Goal: Complete application form

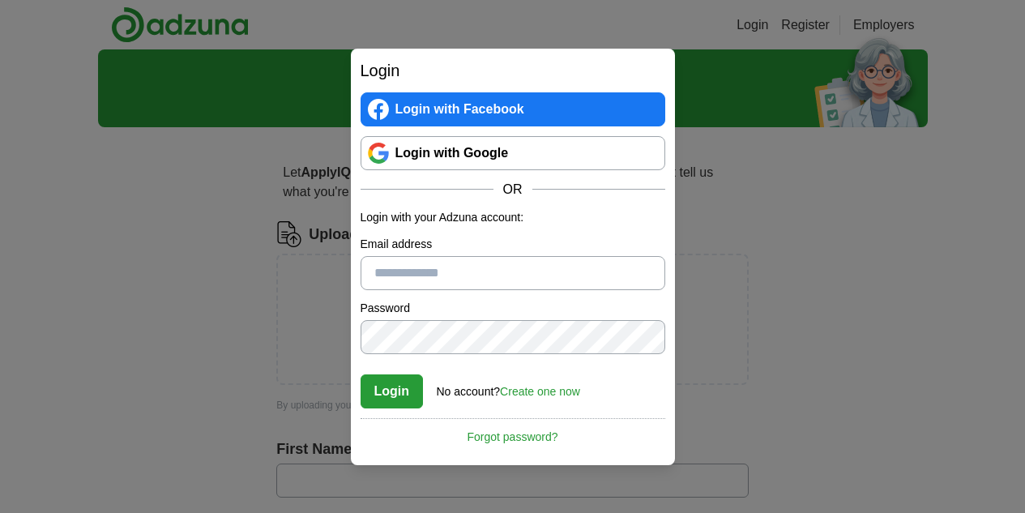
click at [553, 391] on link "Create one now" at bounding box center [540, 391] width 80 height 13
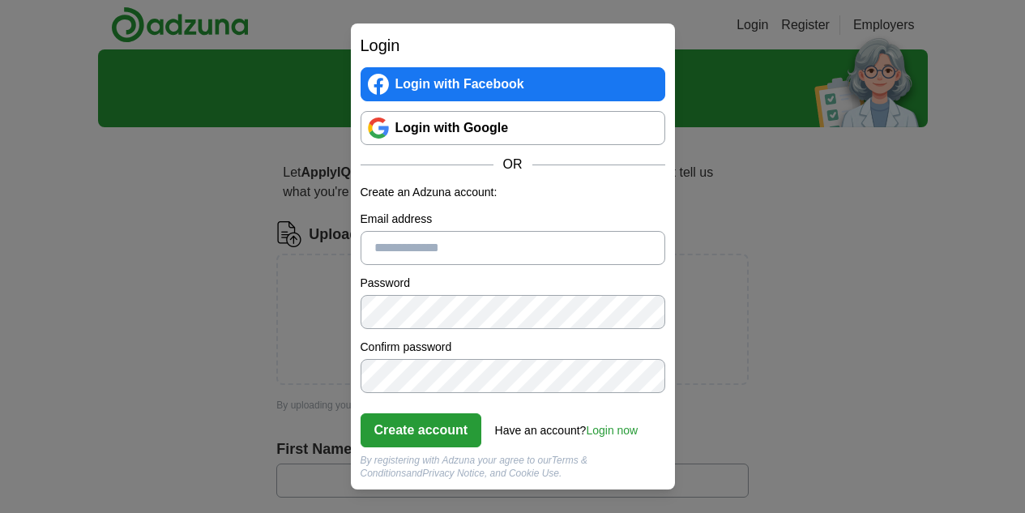
click at [514, 237] on input "Email address" at bounding box center [513, 248] width 305 height 34
type input "**********"
click at [438, 431] on button "Create account" at bounding box center [422, 430] width 122 height 34
click at [626, 432] on link "Login now" at bounding box center [612, 430] width 52 height 13
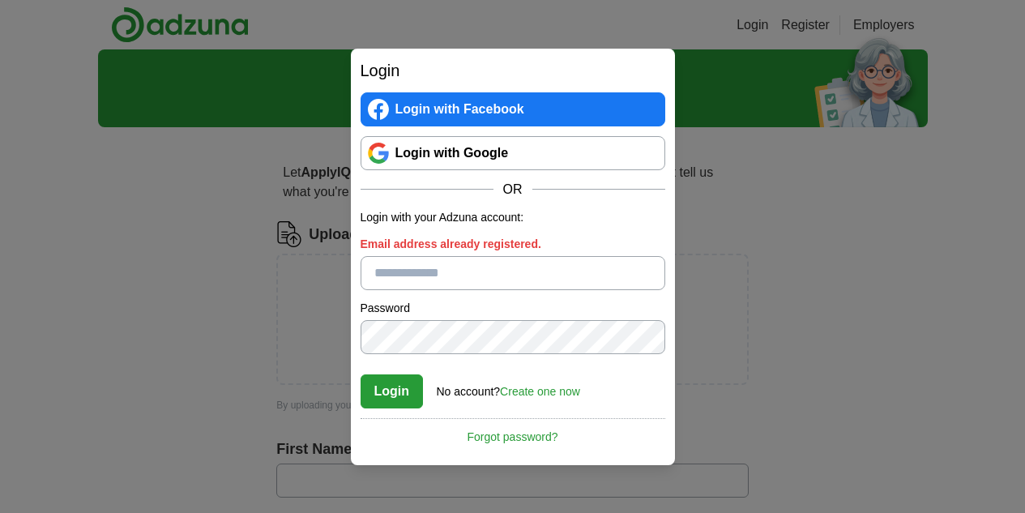
click at [484, 280] on input "Email address already registered." at bounding box center [513, 273] width 305 height 34
type input "**********"
click at [404, 389] on button "Login" at bounding box center [392, 391] width 63 height 34
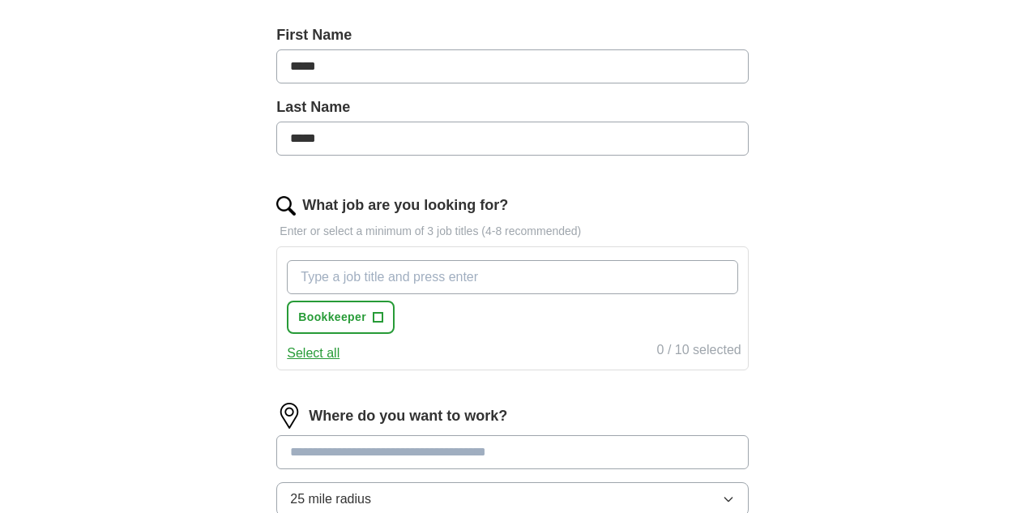
scroll to position [356, 0]
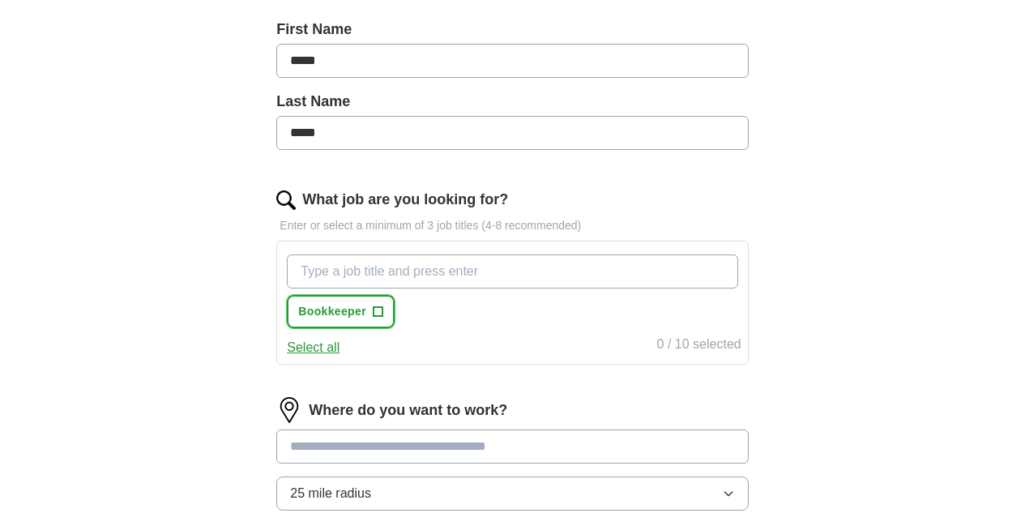
click at [383, 317] on span "+" at bounding box center [378, 312] width 10 height 13
click at [495, 271] on input "What job are you looking for?" at bounding box center [512, 271] width 451 height 34
type input "o"
type input "S"
type input "Office Manager"
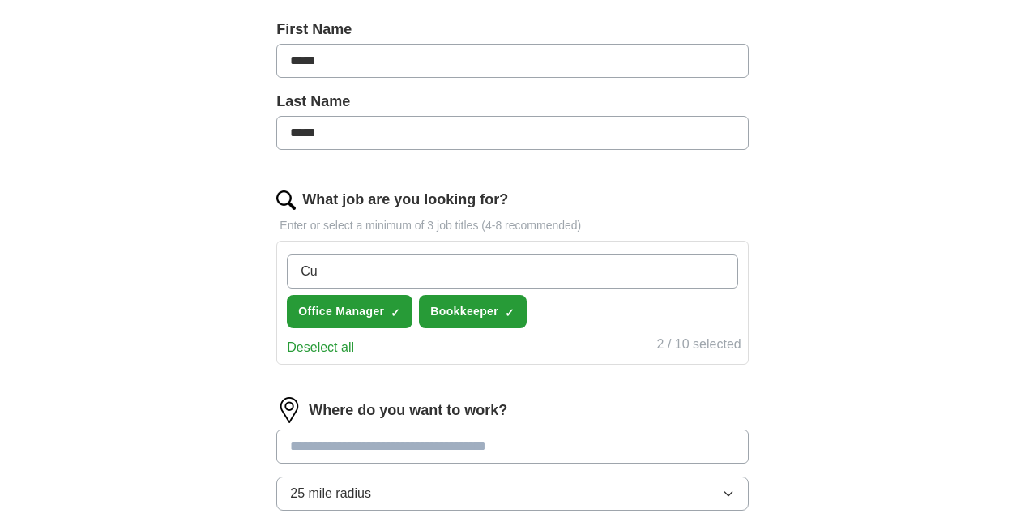
type input "C"
paste input "Remote Executive Assistant"
type input "Executive Assistant"
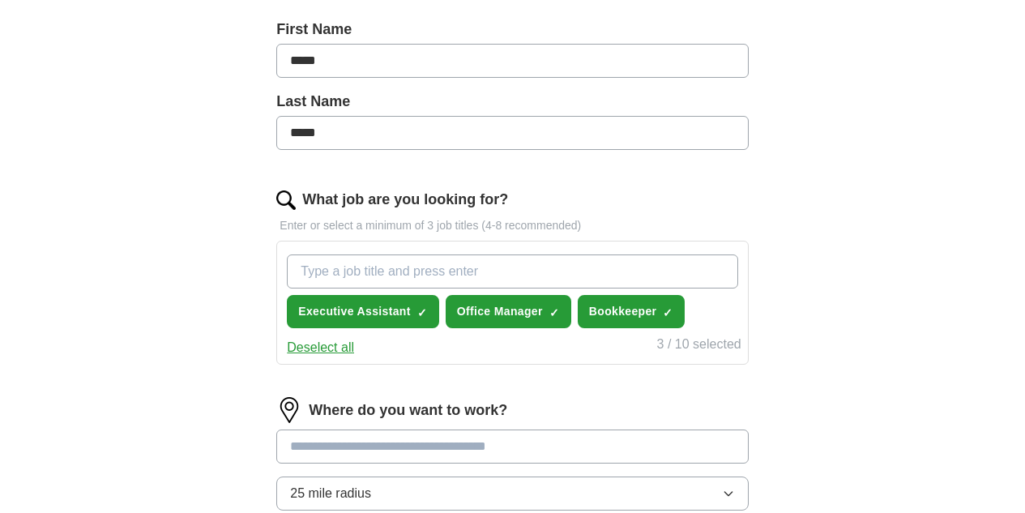
click at [505, 267] on input "What job are you looking for?" at bounding box center [512, 271] width 451 height 34
paste input "Customer Success Manager"
type input "Customer Success Manager"
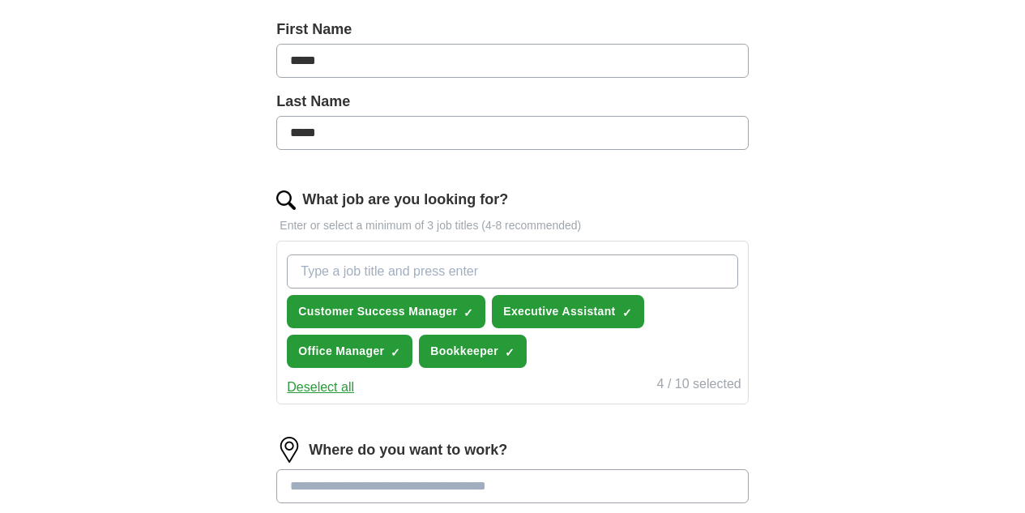
click at [413, 275] on input "What job are you looking for?" at bounding box center [512, 271] width 451 height 34
paste input "HR Coordinator"
type input "HR Coordinator"
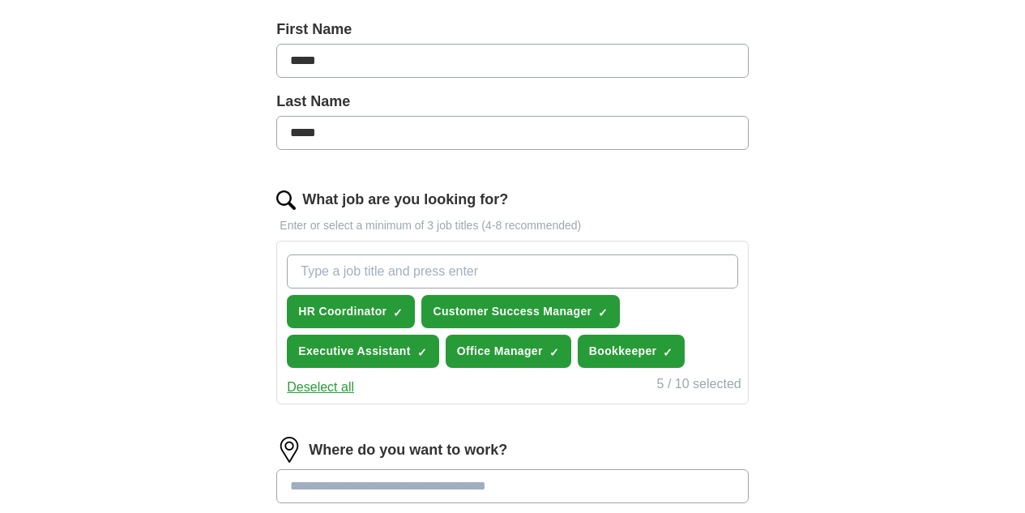
click at [455, 270] on input "What job are you looking for?" at bounding box center [512, 271] width 451 height 34
paste input "Operations Specialist"
type input "Operations Specialist"
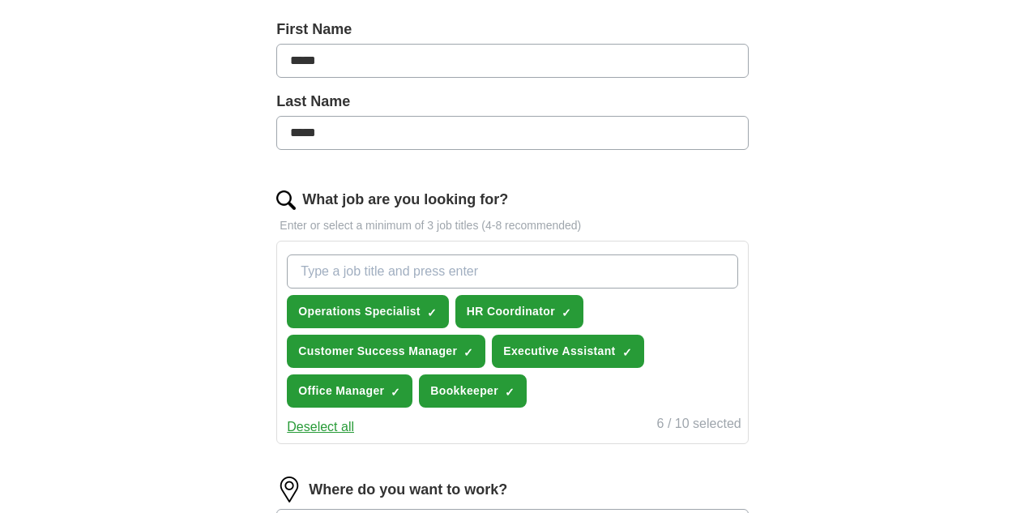
click at [424, 272] on input "What job are you looking for?" at bounding box center [512, 271] width 451 height 34
paste input "Sales Operations Analyst"
type input "Sales Operations Analyst"
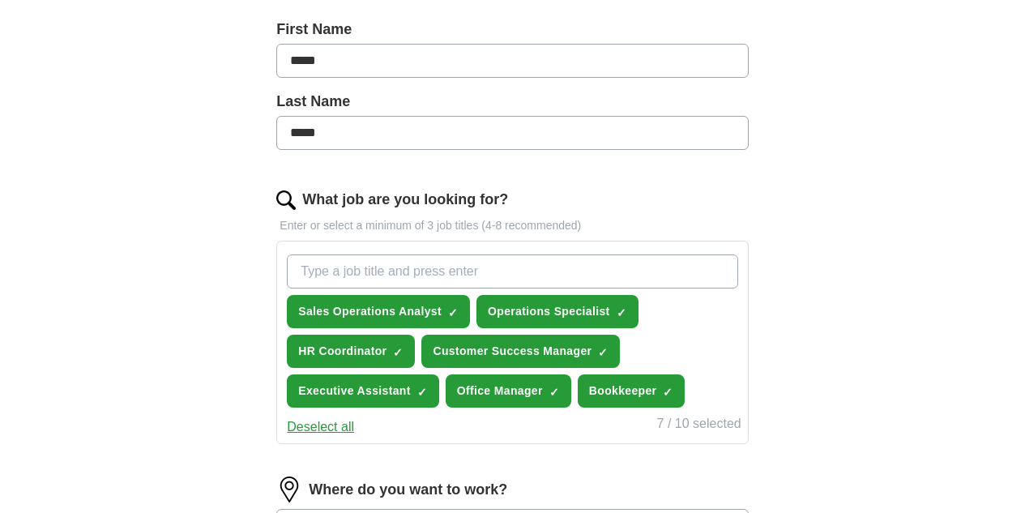
click at [501, 270] on input "What job are you looking for?" at bounding box center [512, 271] width 451 height 34
paste input "Project Coordinator"
type input "Project Coordinator"
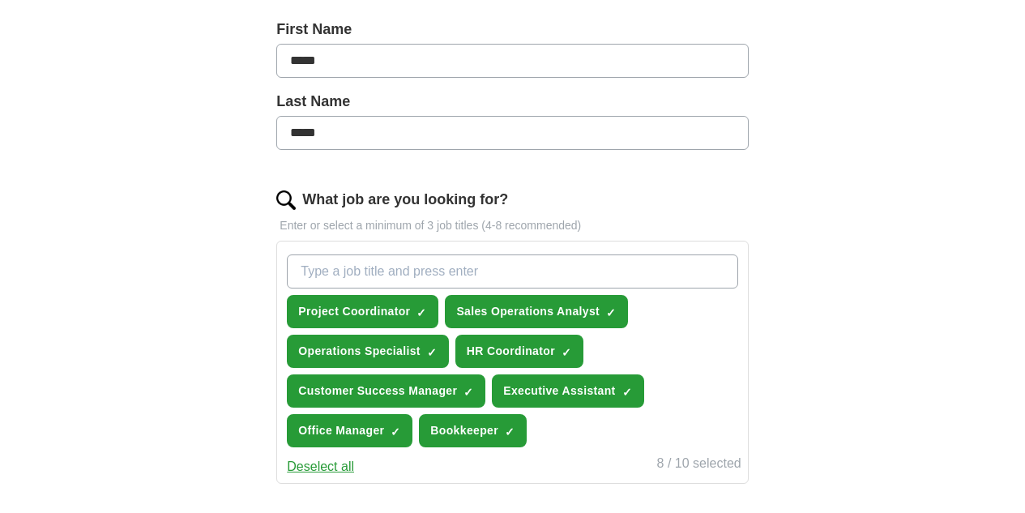
click at [410, 274] on input "What job are you looking for?" at bounding box center [512, 271] width 451 height 34
paste input "Implementation Specialist"
type input "Implementation Specialist"
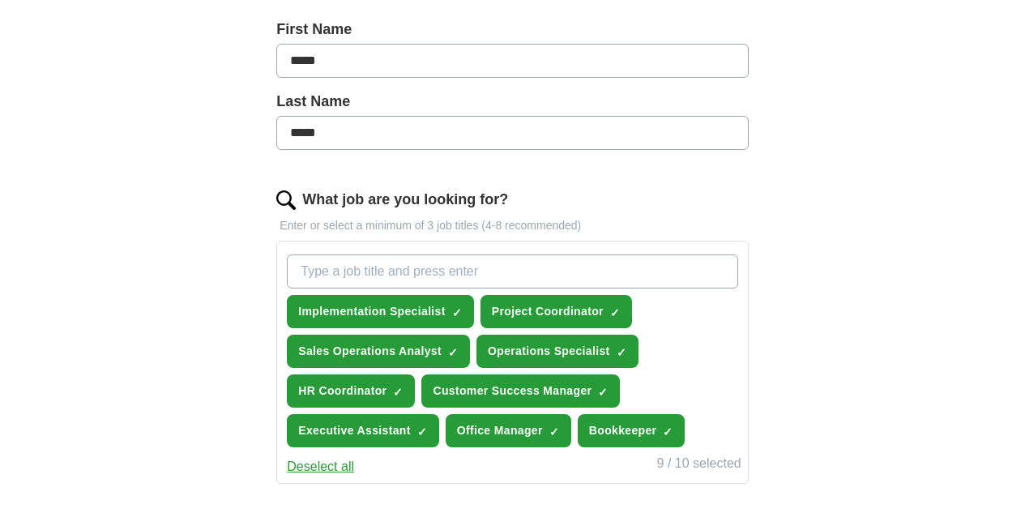
click at [512, 277] on input "What job are you looking for?" at bounding box center [512, 271] width 451 height 34
paste input "Spanish Interpreter"
type input "Spanish Interpreter"
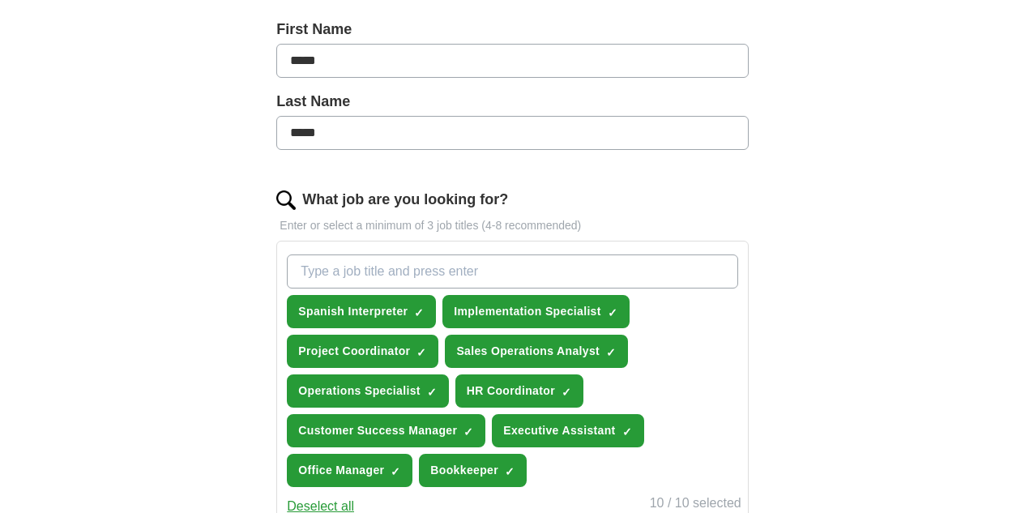
drag, startPoint x: 1024, startPoint y: 241, endPoint x: 1026, endPoint y: 288, distance: 47.1
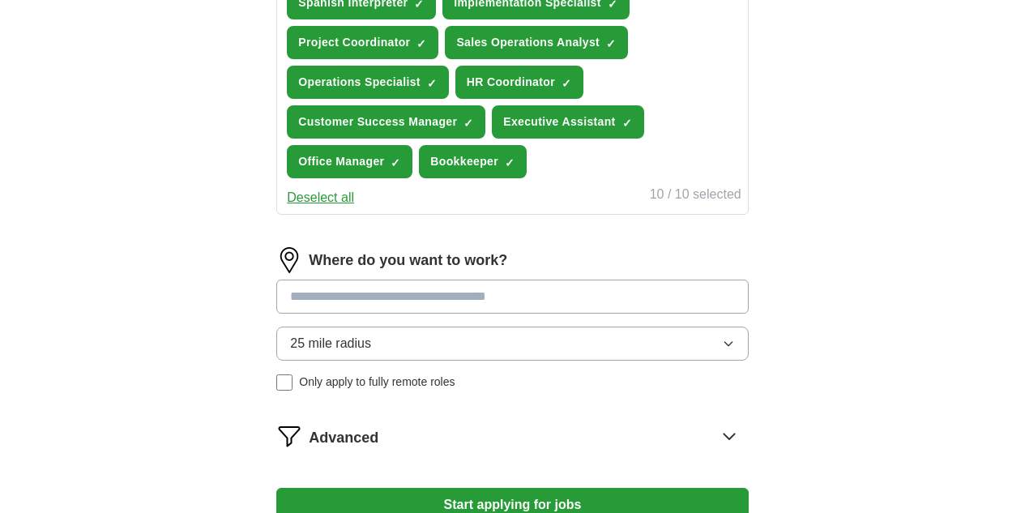
scroll to position [670, 0]
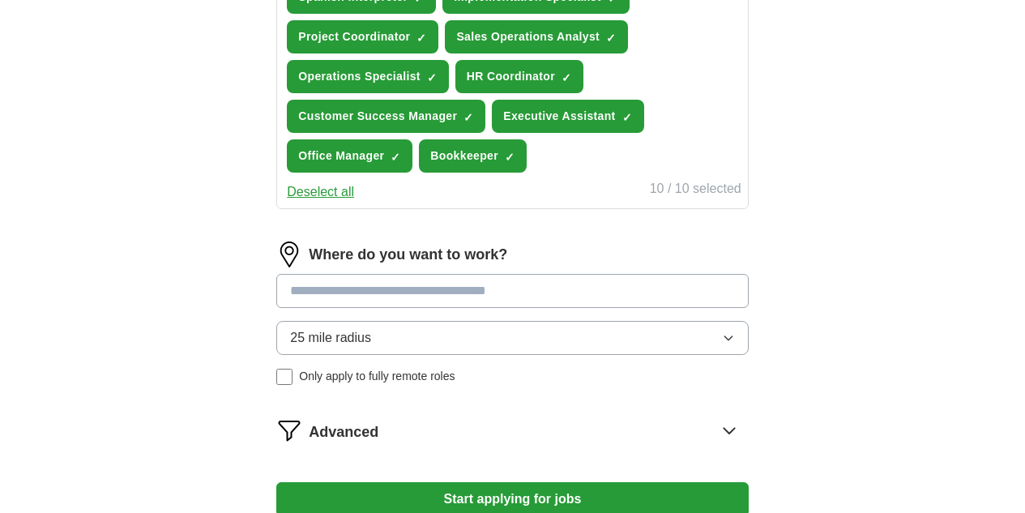
click at [673, 334] on button "25 mile radius" at bounding box center [512, 338] width 472 height 34
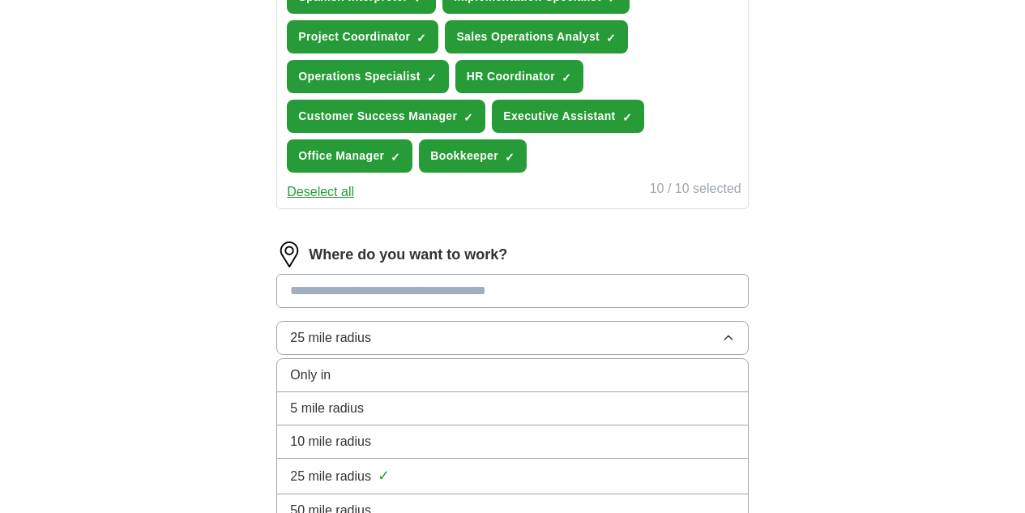
click at [660, 370] on div "Only in" at bounding box center [512, 375] width 444 height 19
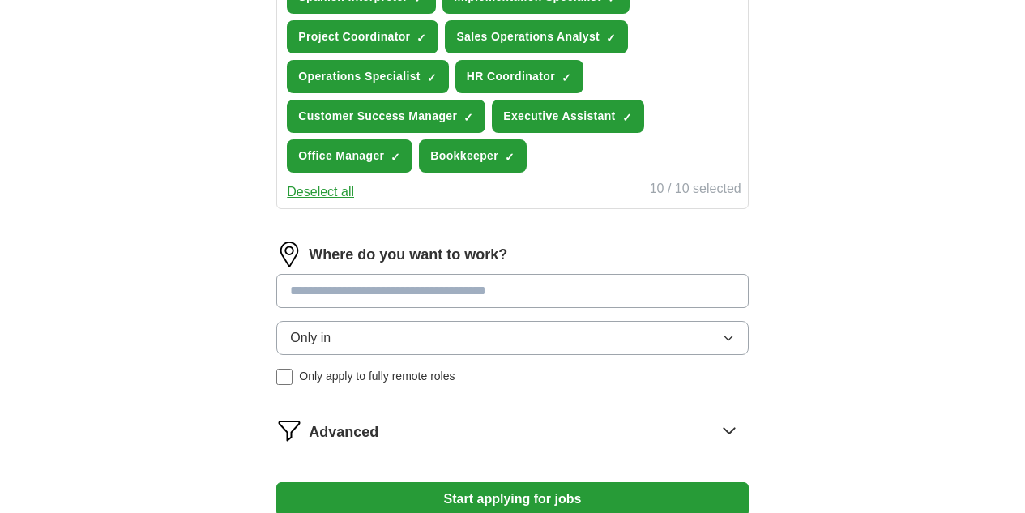
click at [608, 288] on input at bounding box center [512, 291] width 472 height 34
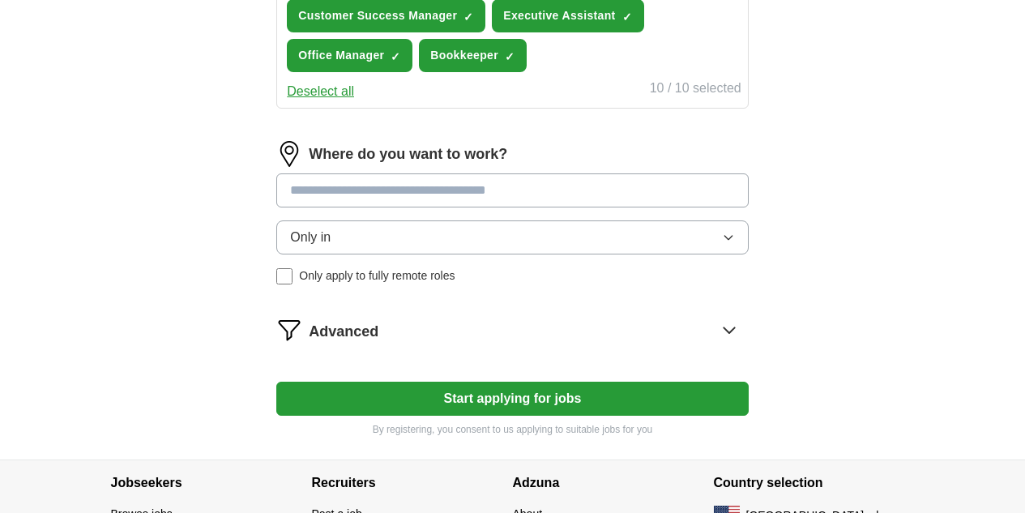
scroll to position [772, 0]
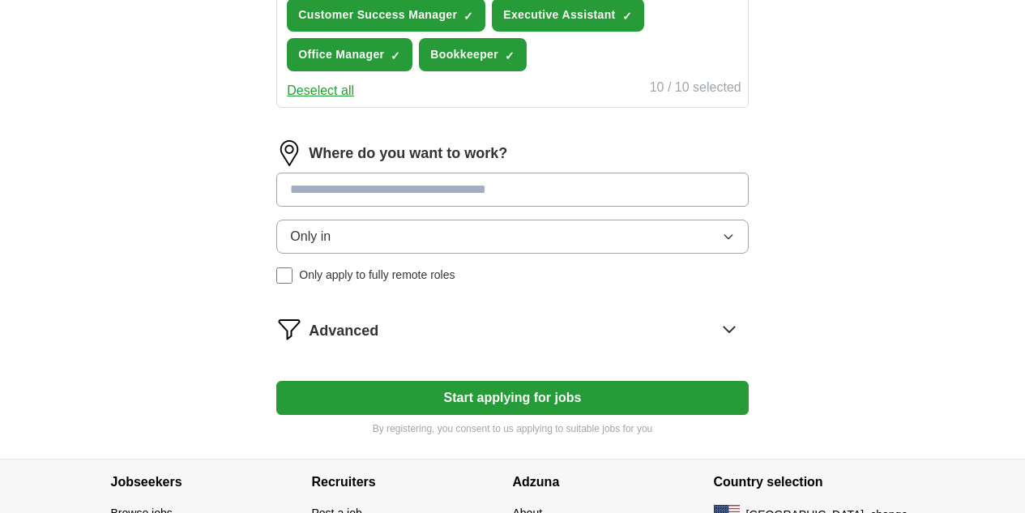
click at [685, 245] on div "Where do you want to work? Only in Only apply to fully remote roles" at bounding box center [512, 218] width 472 height 156
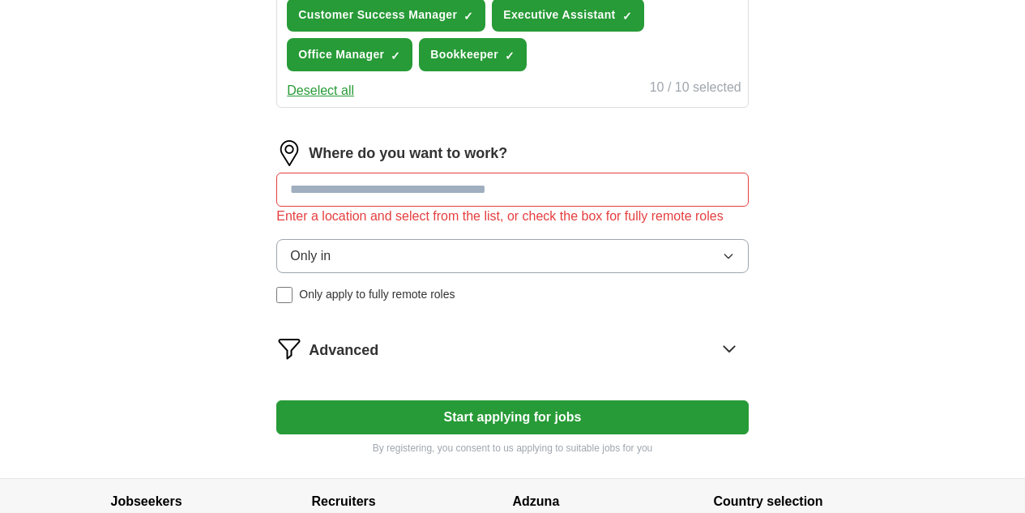
click at [554, 186] on input at bounding box center [512, 190] width 472 height 34
click at [716, 361] on icon at bounding box center [729, 349] width 26 height 26
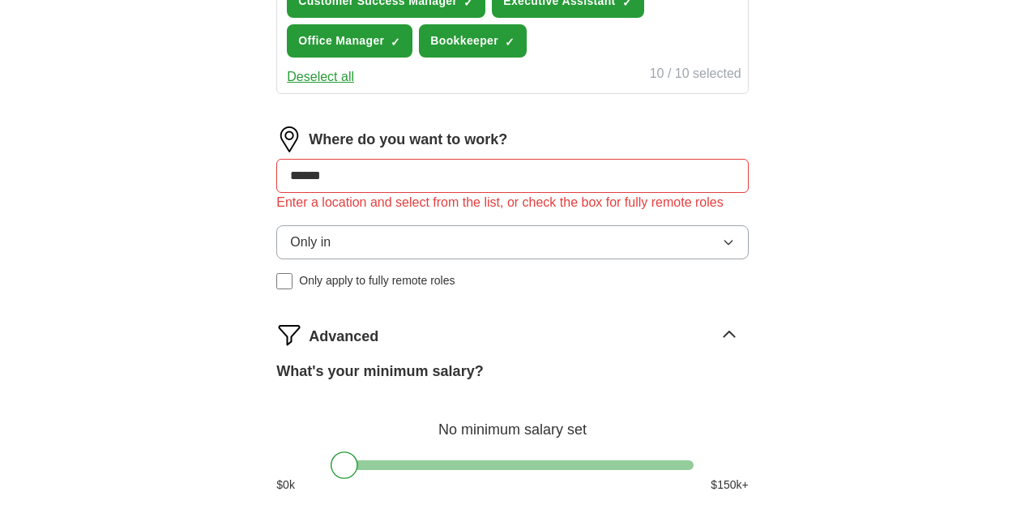
scroll to position [785, 0]
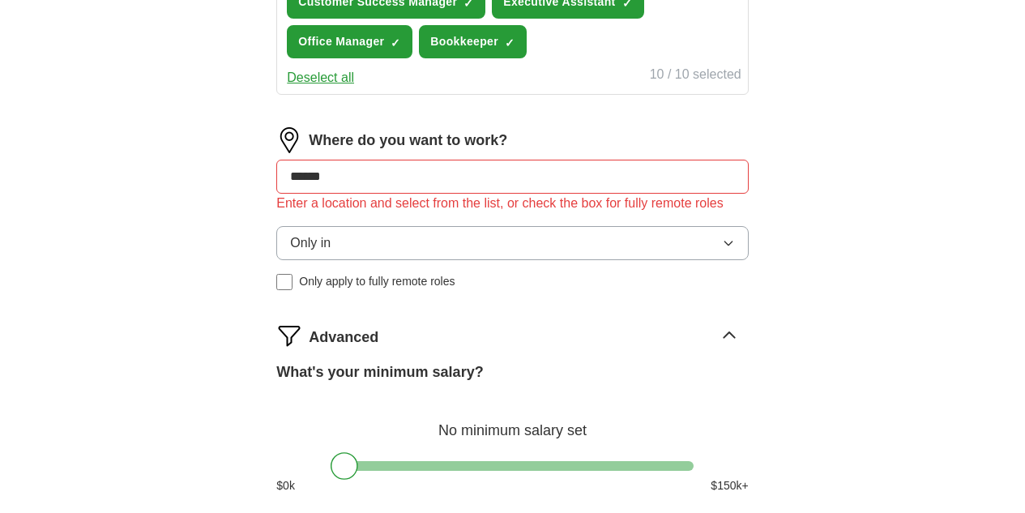
click at [480, 173] on input "******" at bounding box center [512, 177] width 472 height 34
type input "*"
click at [605, 260] on button "Only in" at bounding box center [512, 243] width 472 height 34
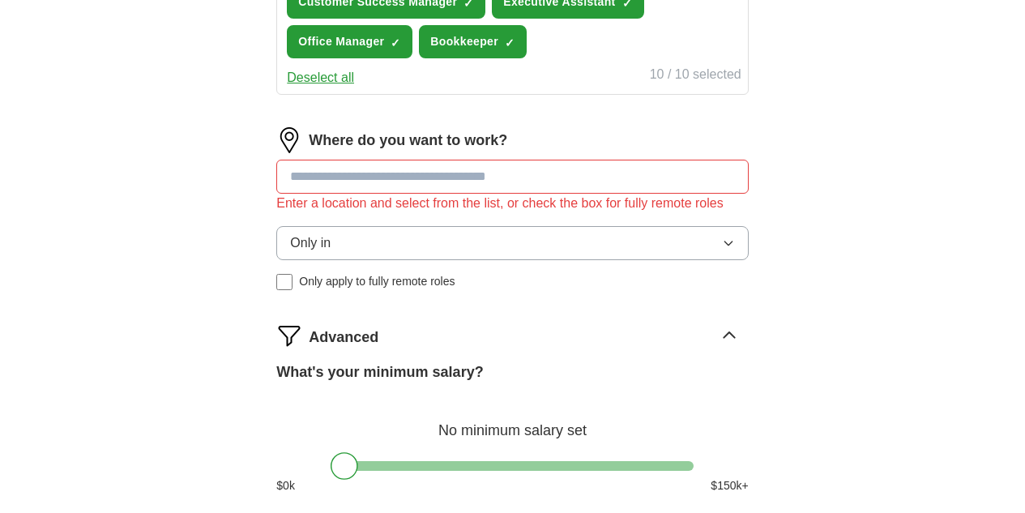
click at [598, 185] on input at bounding box center [512, 177] width 472 height 34
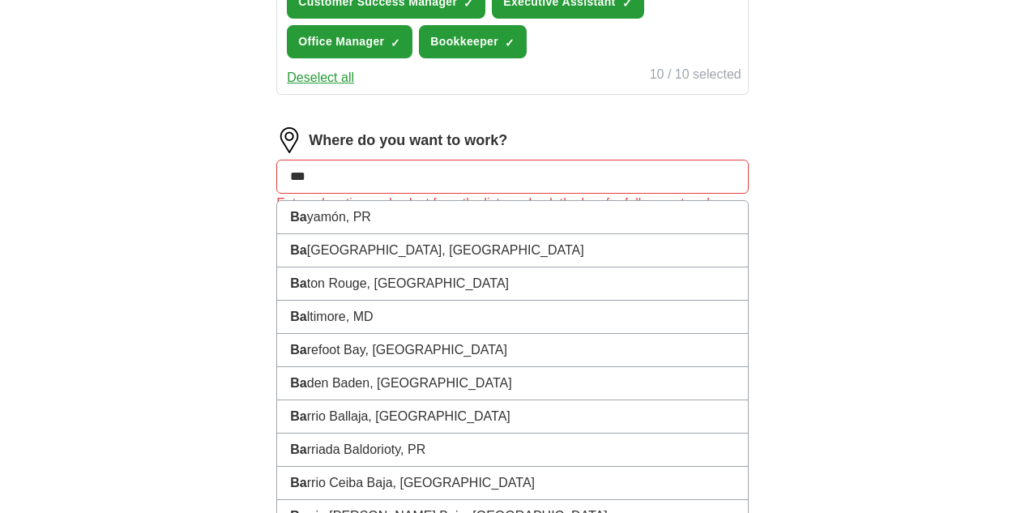
type input "****"
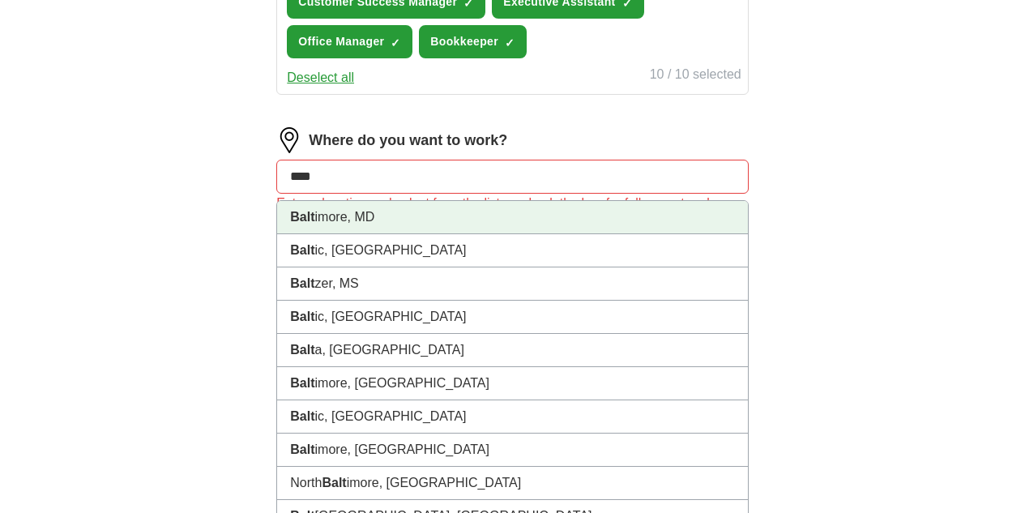
click at [544, 216] on li "Balt imore, MD" at bounding box center [512, 217] width 470 height 33
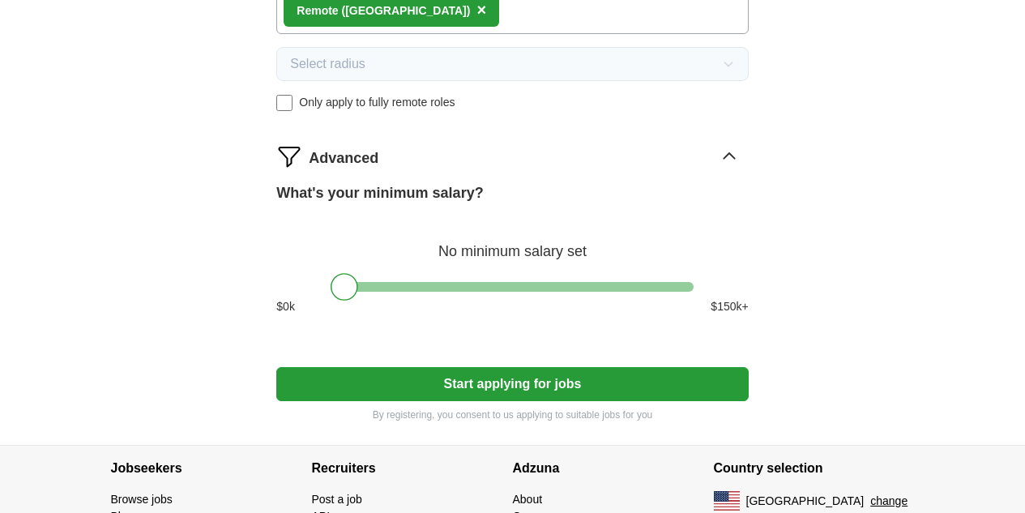
scroll to position [963, 0]
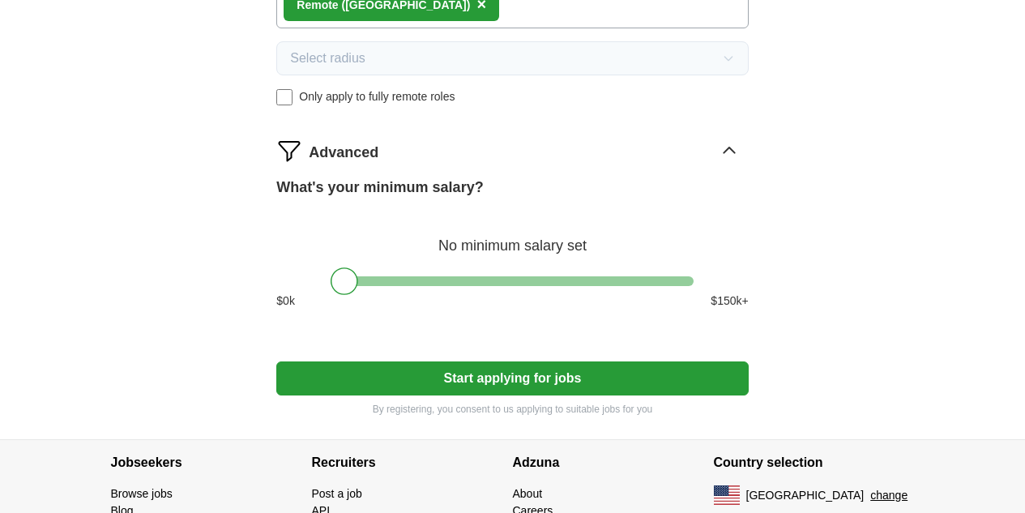
click at [716, 149] on icon at bounding box center [729, 151] width 26 height 26
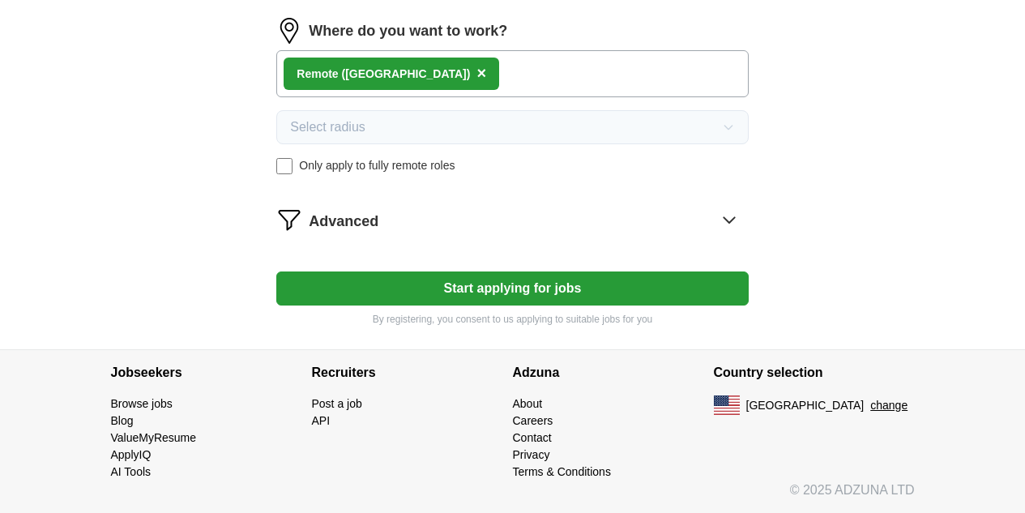
click at [716, 224] on icon at bounding box center [729, 220] width 26 height 26
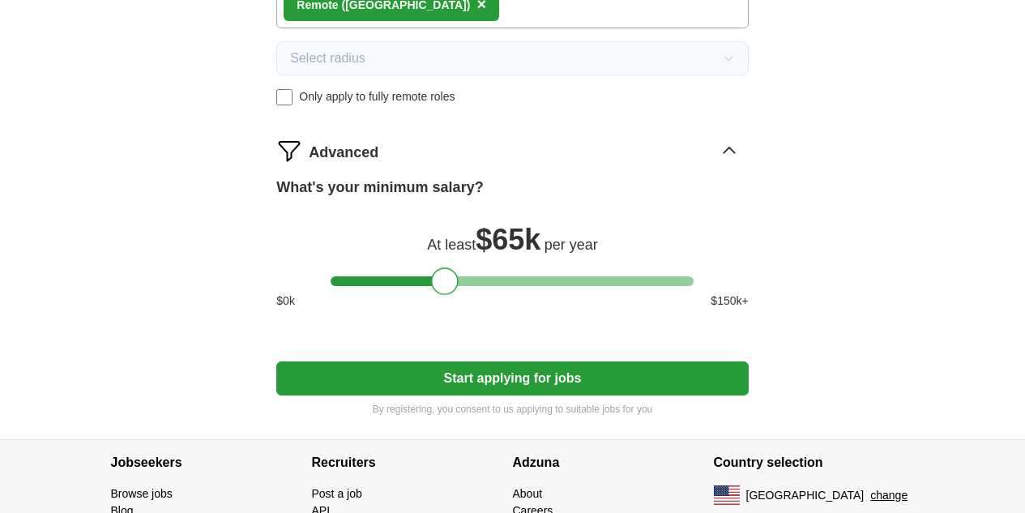
drag, startPoint x: 346, startPoint y: 284, endPoint x: 447, endPoint y: 286, distance: 101.3
click at [447, 286] on div at bounding box center [445, 281] width 28 height 28
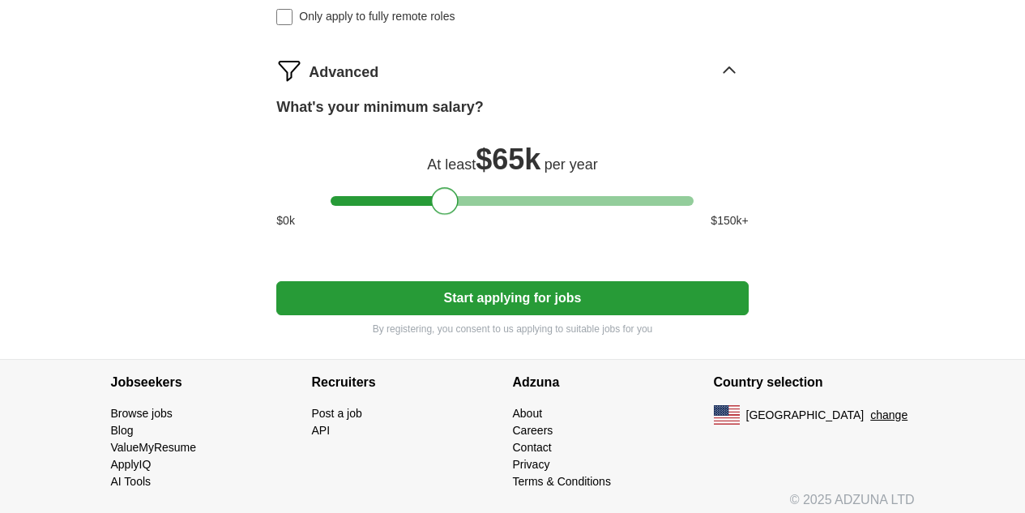
scroll to position [1053, 0]
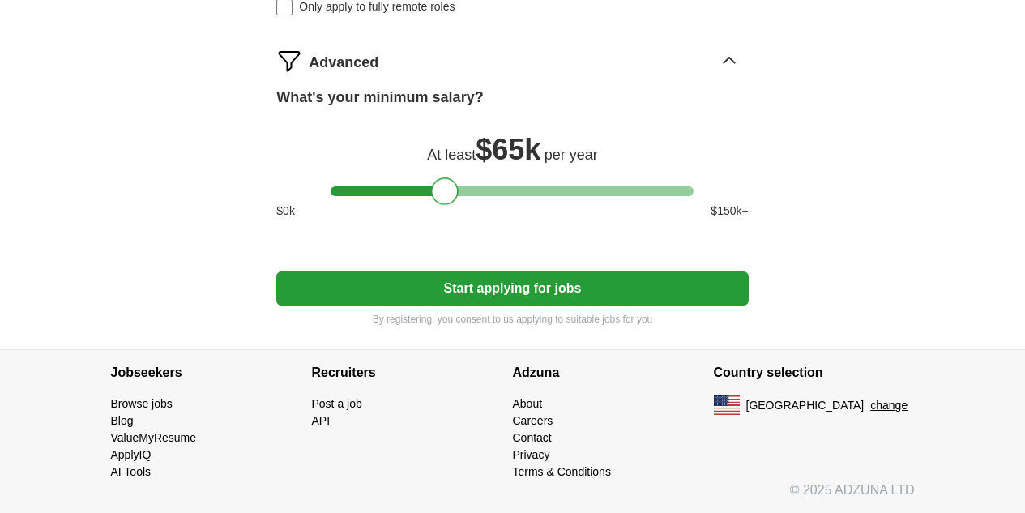
click at [567, 278] on button "Start applying for jobs" at bounding box center [512, 289] width 472 height 34
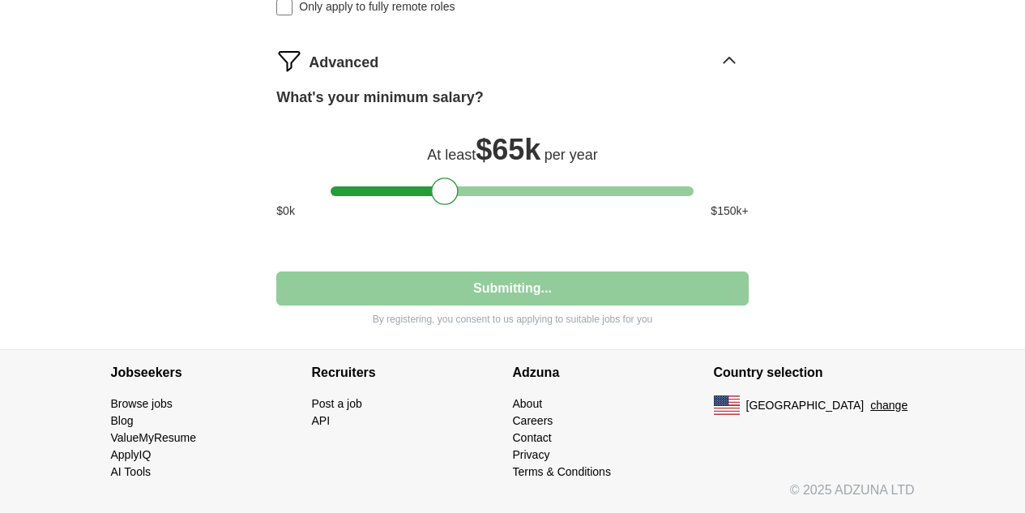
select select "**"
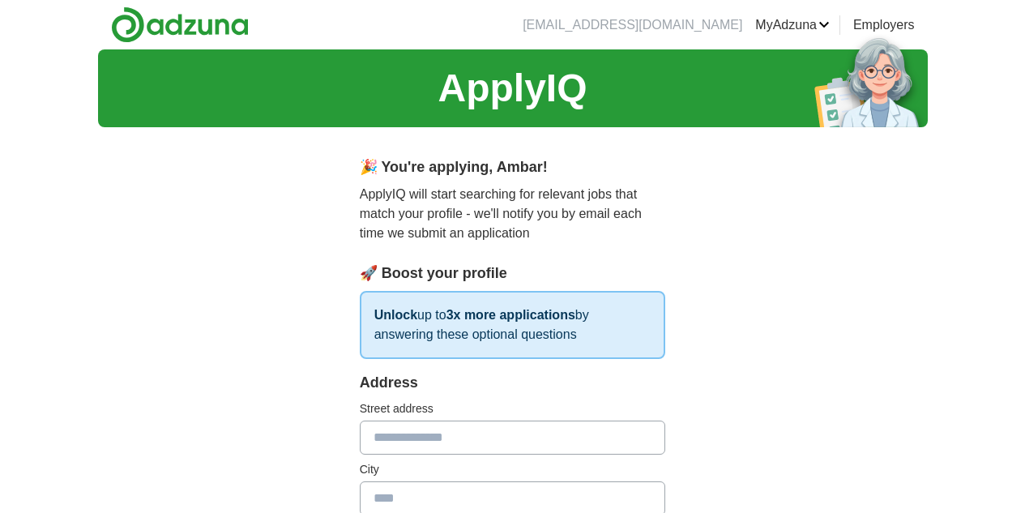
scroll to position [0, 0]
click at [546, 421] on input "text" at bounding box center [513, 438] width 306 height 34
type input "**********"
type input "*********"
type input "**"
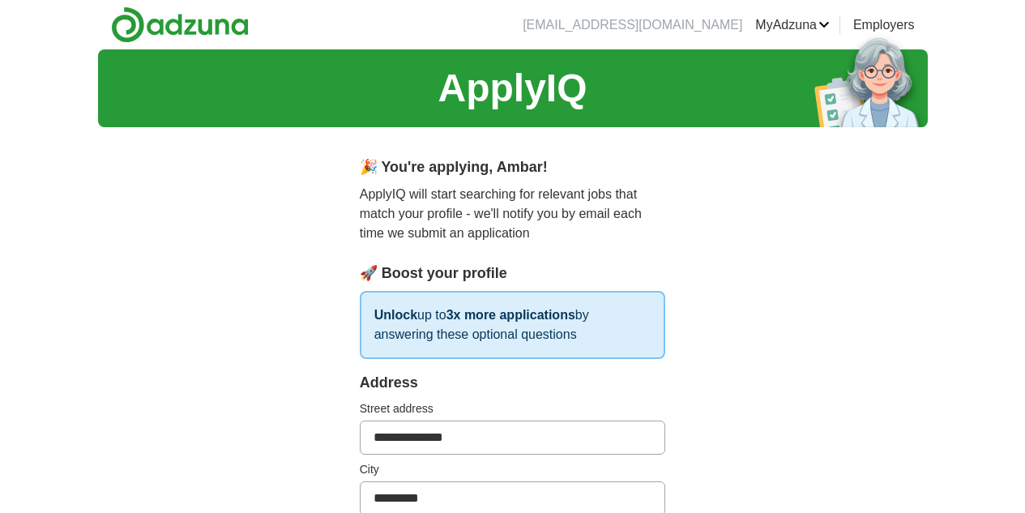
type input "*****"
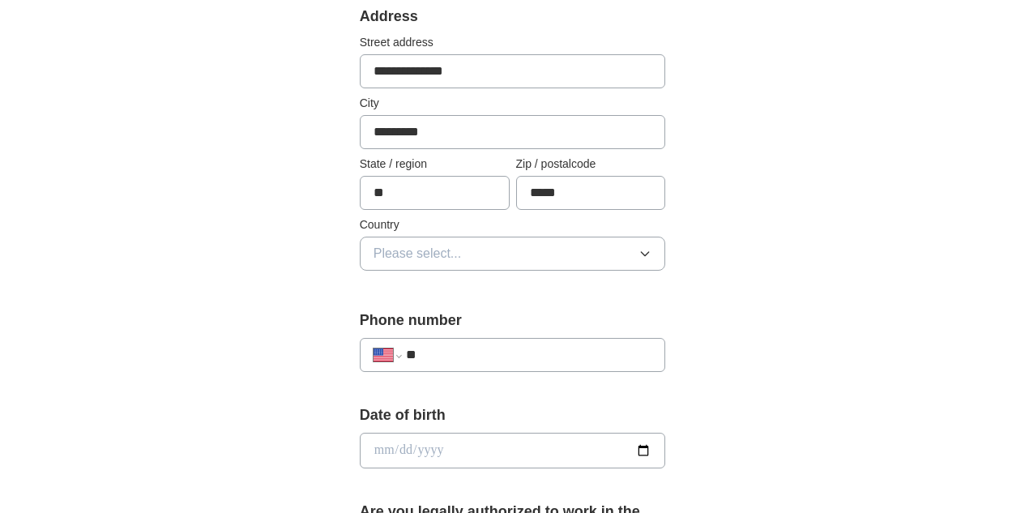
scroll to position [371, 0]
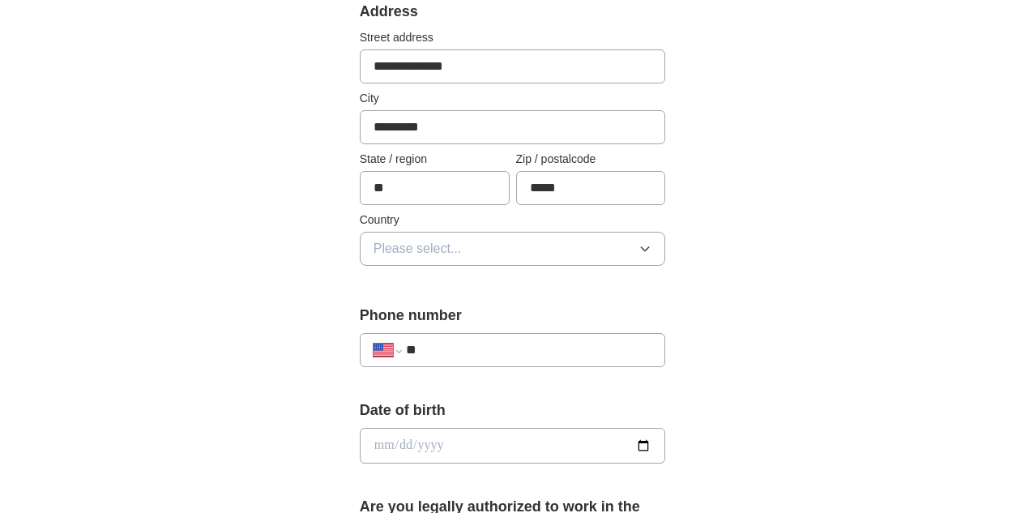
click at [649, 247] on icon "button" at bounding box center [645, 249] width 7 height 4
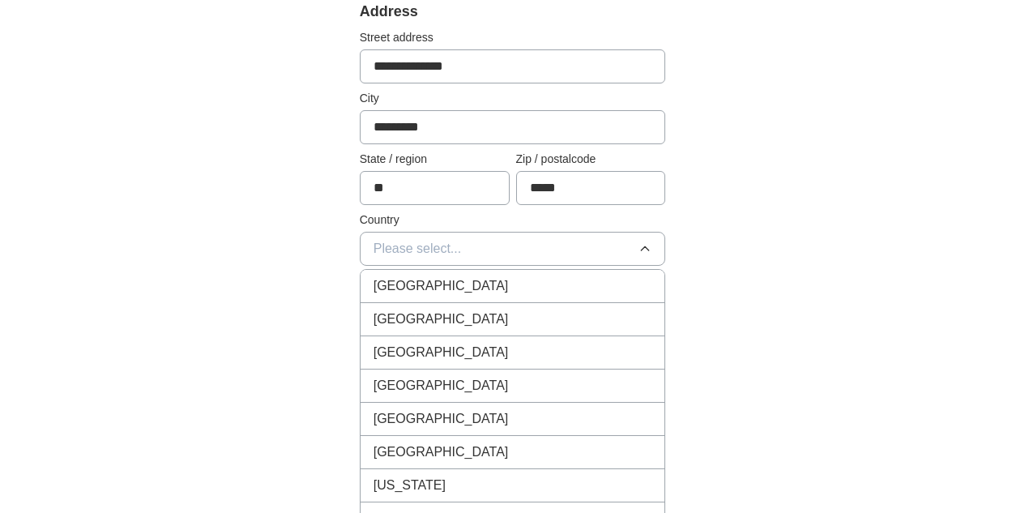
click at [629, 310] on div "[GEOGRAPHIC_DATA]" at bounding box center [513, 319] width 279 height 19
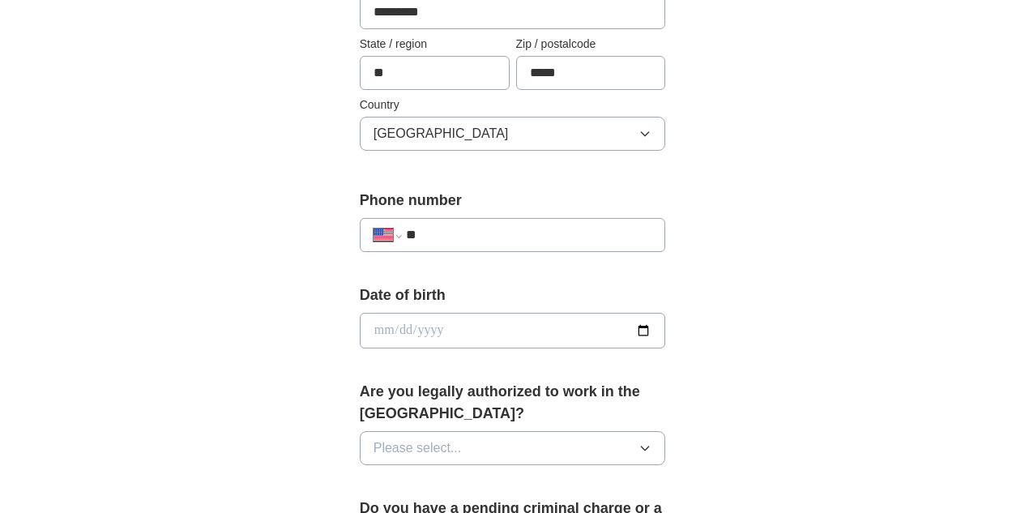
scroll to position [515, 0]
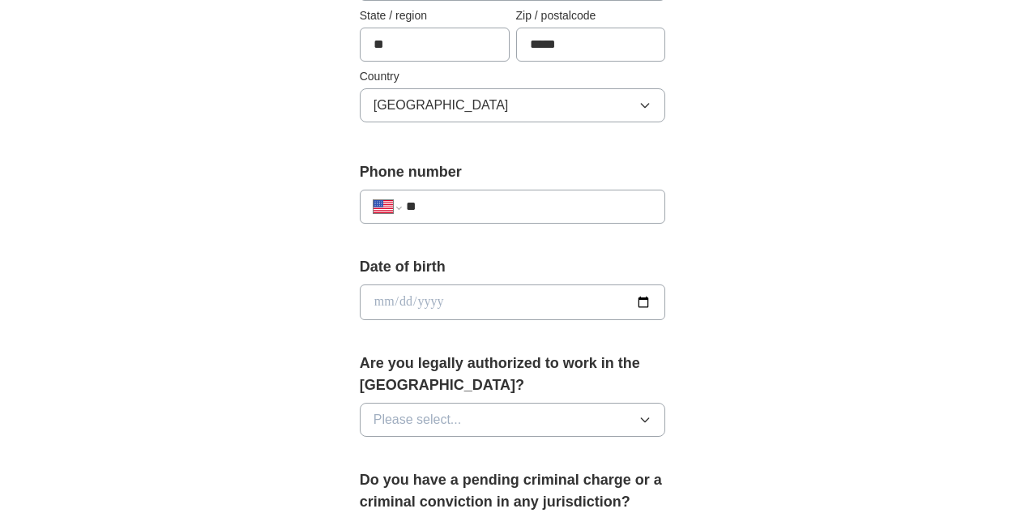
click at [519, 197] on input "**" at bounding box center [529, 206] width 246 height 19
type input "**********"
click at [666, 292] on input "date" at bounding box center [513, 302] width 306 height 36
type input "**********"
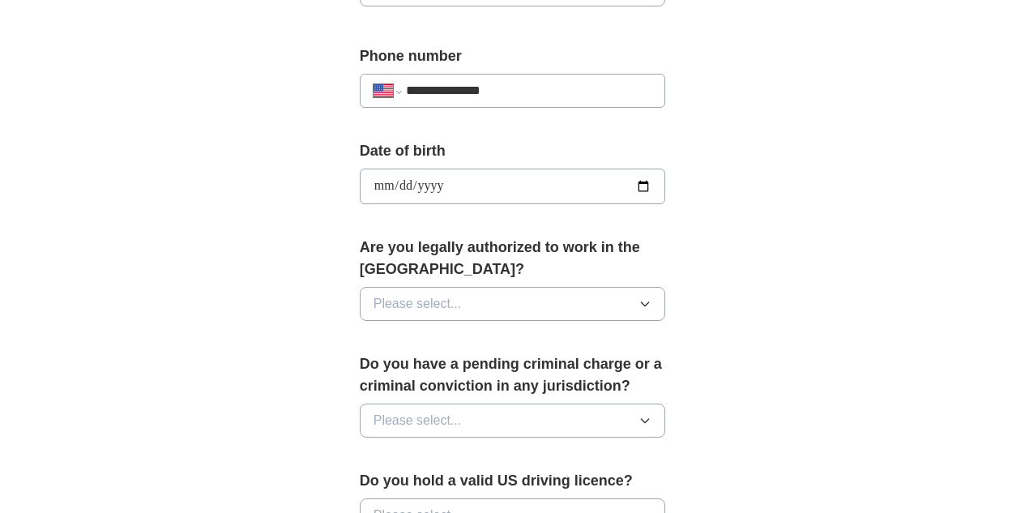
scroll to position [642, 0]
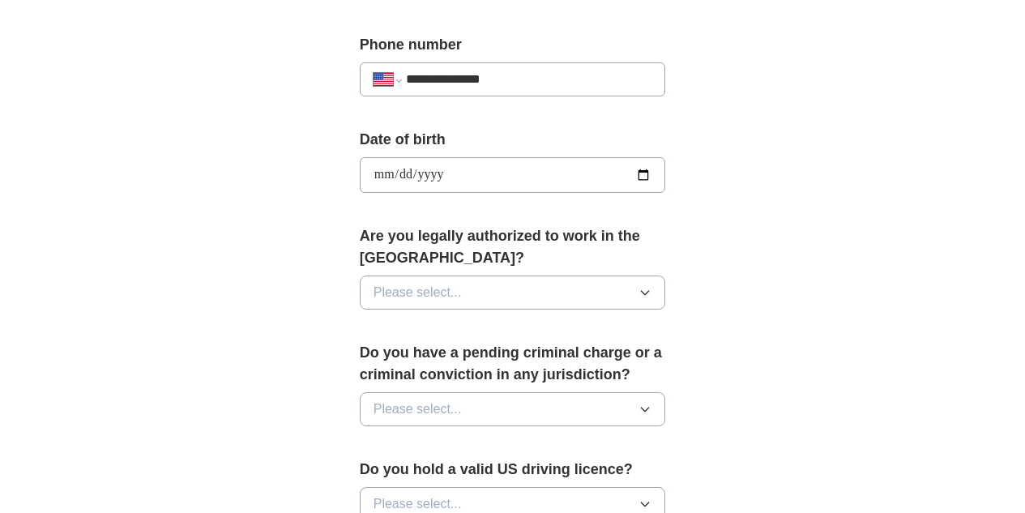
click at [652, 286] on icon "button" at bounding box center [645, 292] width 13 height 13
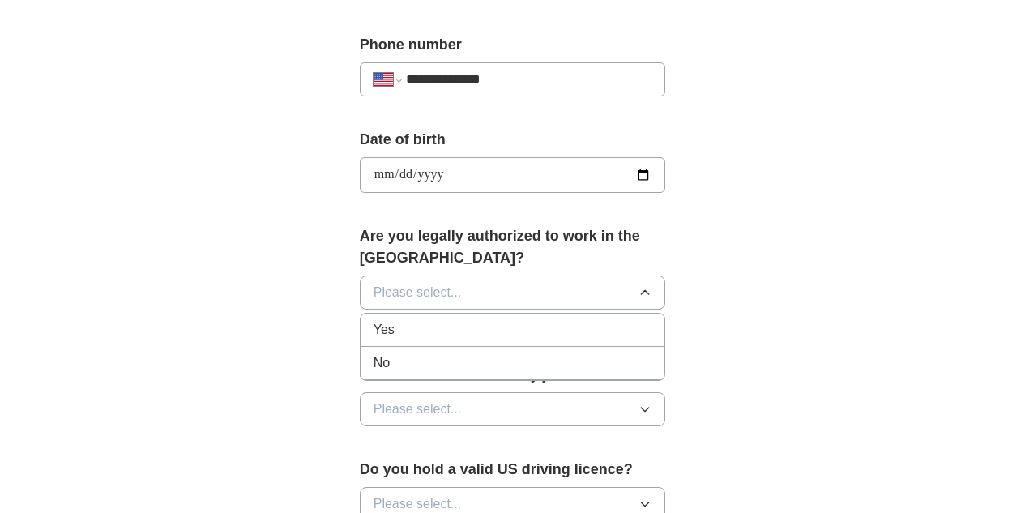
click at [614, 320] on div "Yes" at bounding box center [513, 329] width 279 height 19
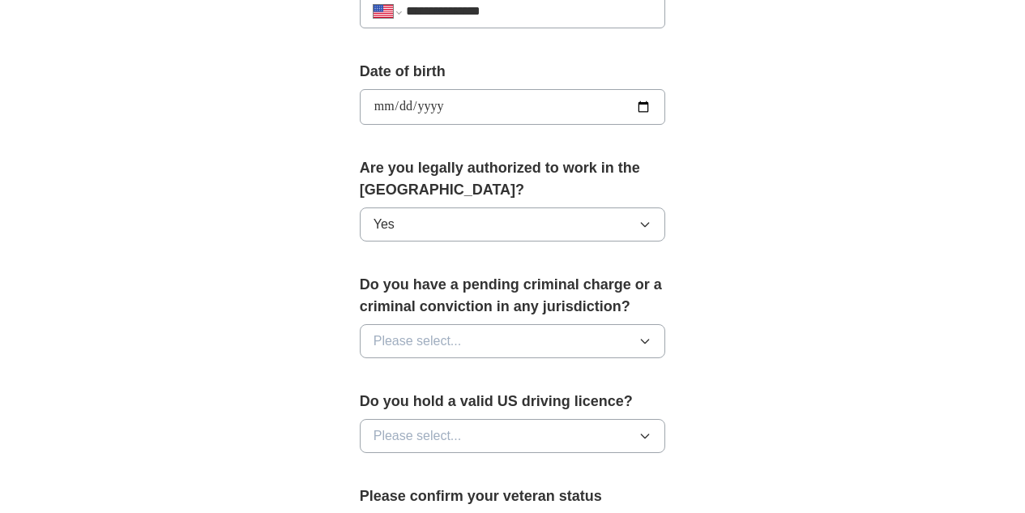
scroll to position [712, 0]
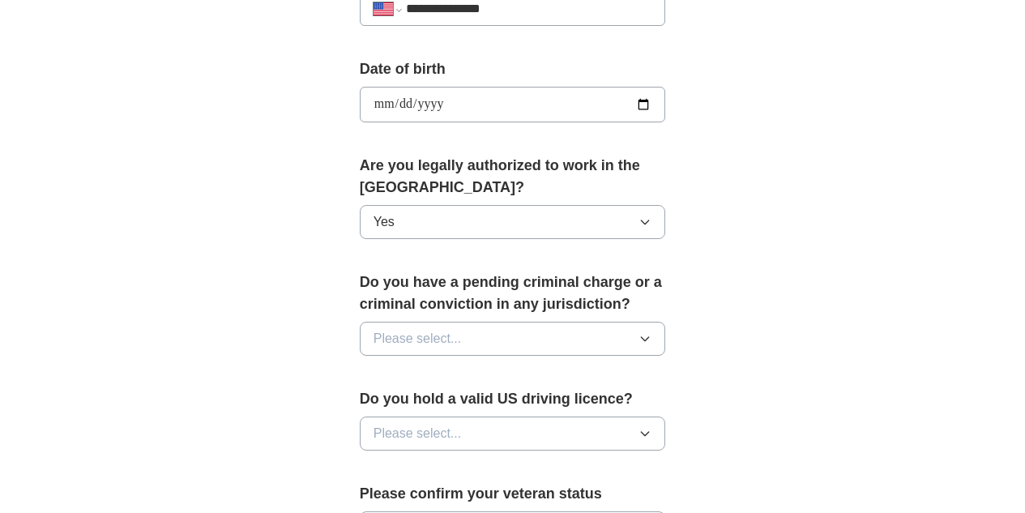
click at [666, 322] on button "Please select..." at bounding box center [513, 339] width 306 height 34
click at [627, 393] on li "No" at bounding box center [513, 409] width 305 height 33
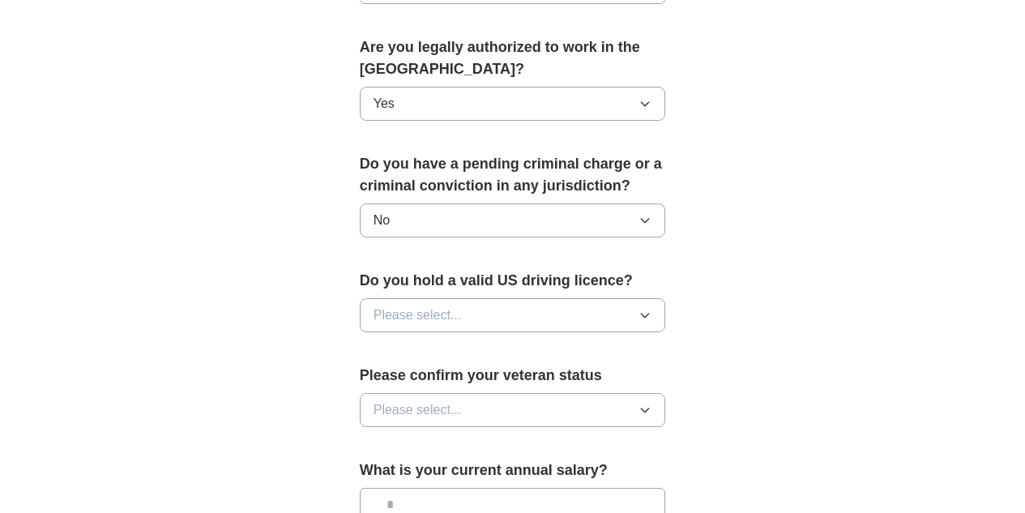
scroll to position [836, 0]
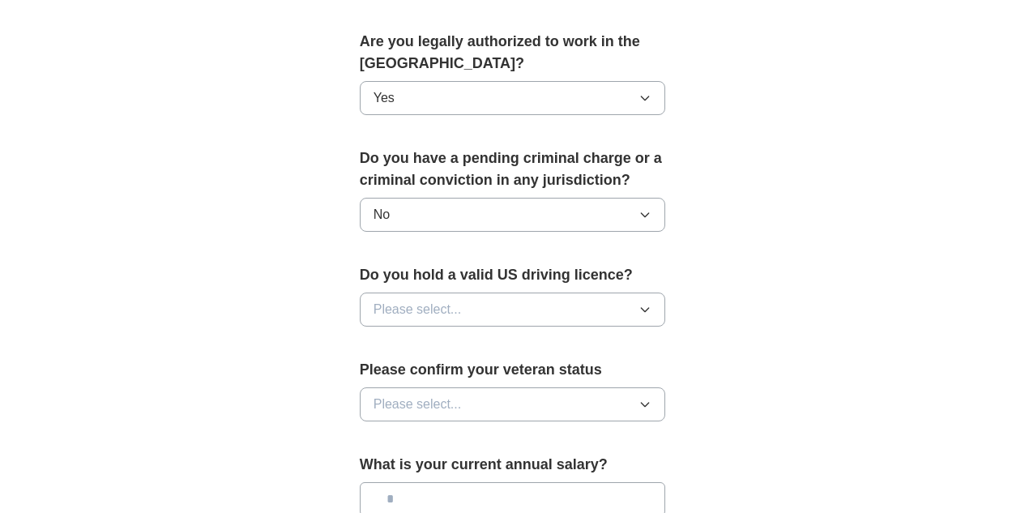
click at [666, 293] on button "Please select..." at bounding box center [513, 310] width 306 height 34
click at [643, 331] on li "Yes" at bounding box center [513, 347] width 305 height 33
click at [666, 387] on button "Please select..." at bounding box center [513, 404] width 306 height 34
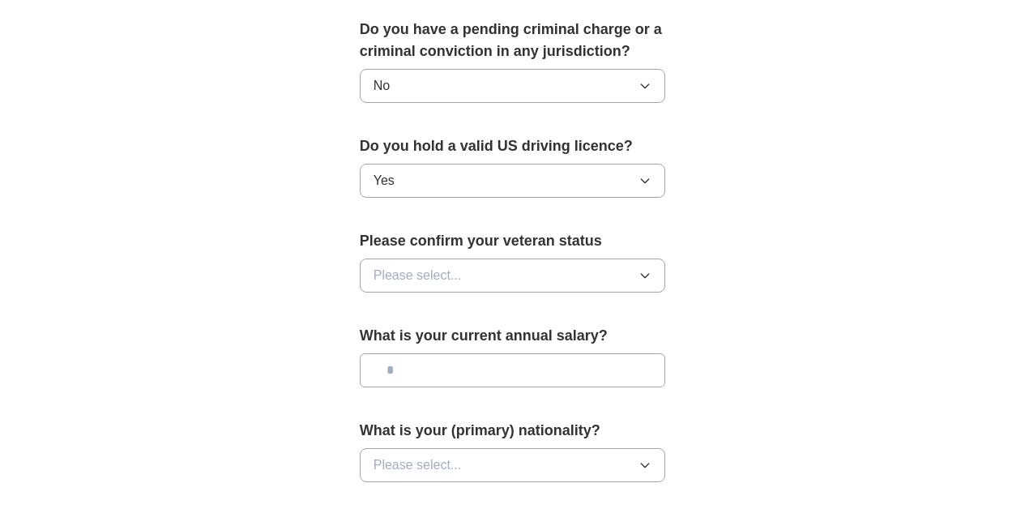
scroll to position [987, 0]
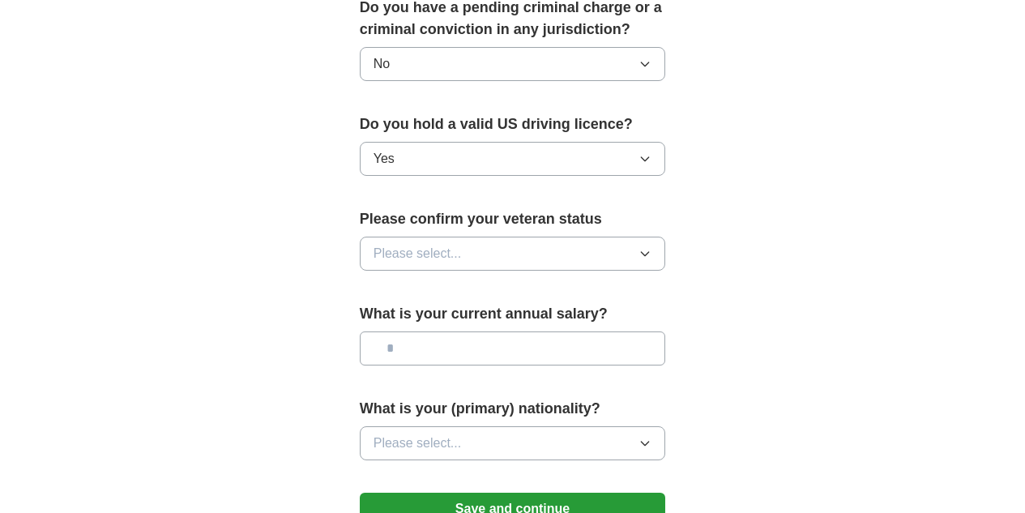
click at [652, 247] on icon "button" at bounding box center [645, 253] width 13 height 13
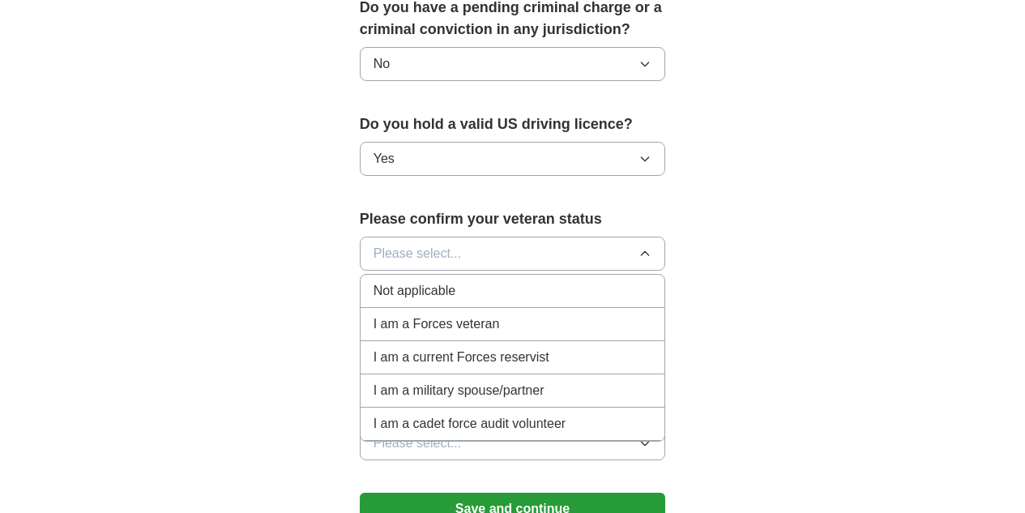
click at [607, 281] on div "Not applicable" at bounding box center [513, 290] width 279 height 19
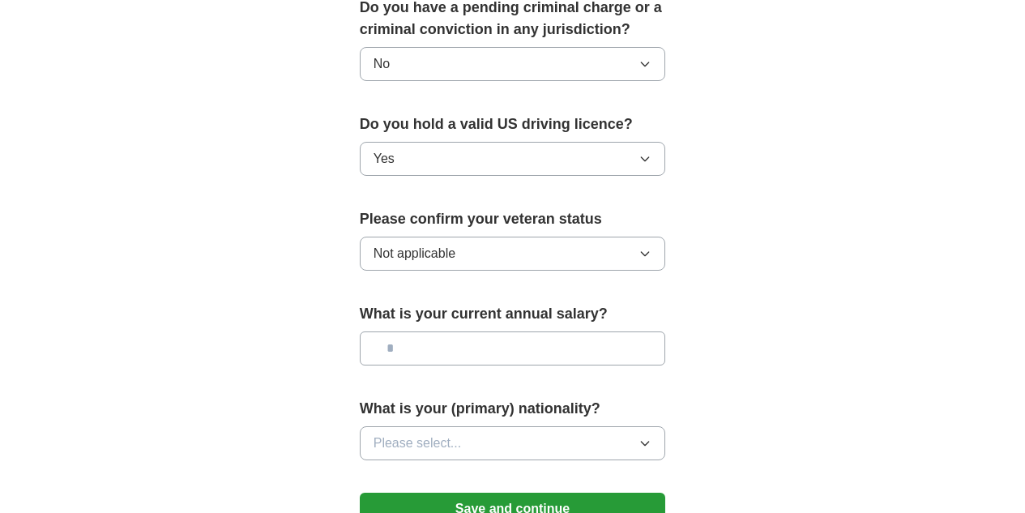
click at [600, 331] on input "text" at bounding box center [513, 348] width 306 height 34
type input "*******"
click at [652, 437] on icon "button" at bounding box center [645, 443] width 13 height 13
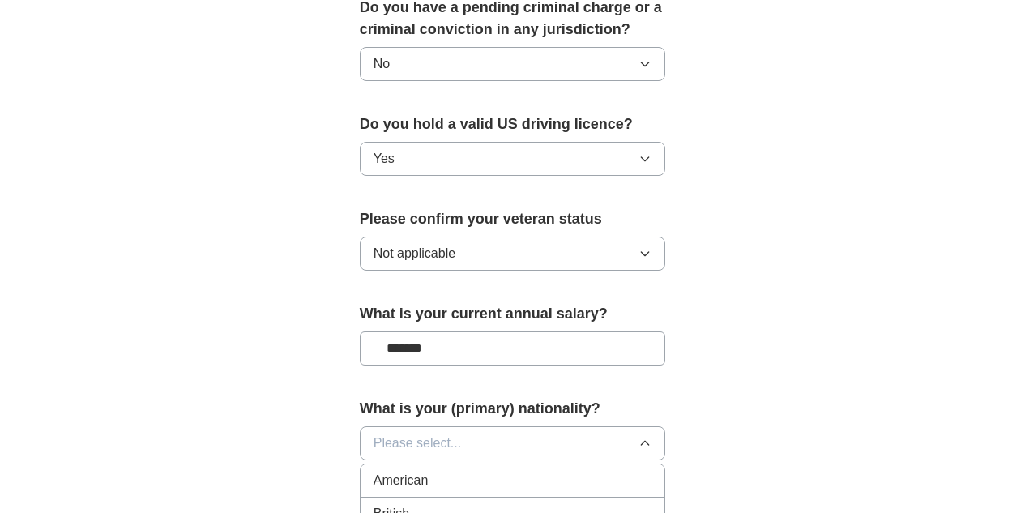
click at [649, 471] on div "American" at bounding box center [513, 480] width 279 height 19
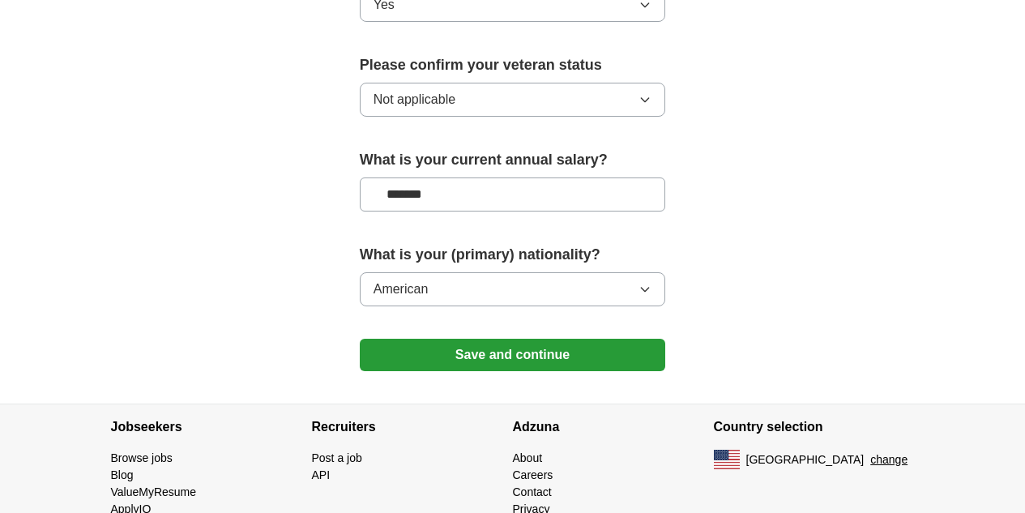
scroll to position [1139, 0]
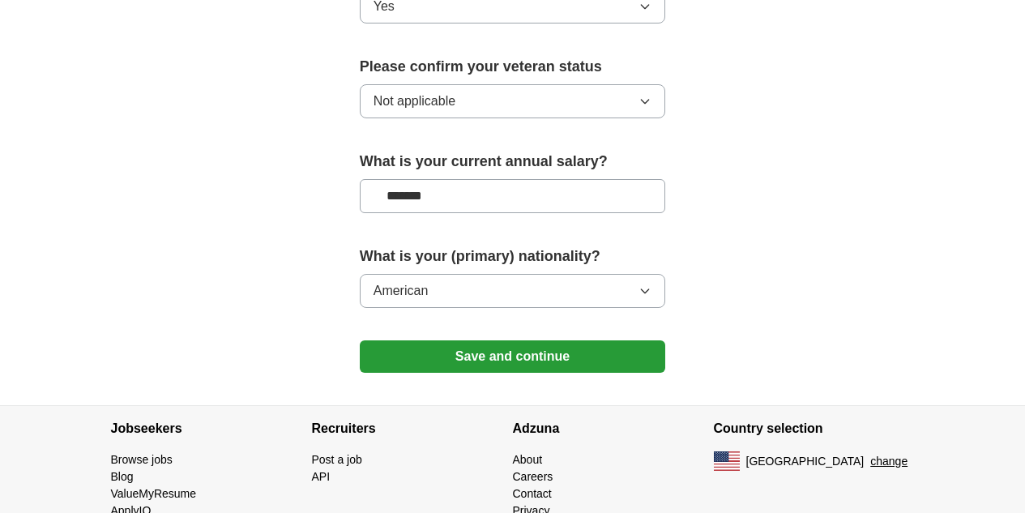
click at [622, 340] on button "Save and continue" at bounding box center [513, 356] width 306 height 32
